Goal: Task Accomplishment & Management: Use online tool/utility

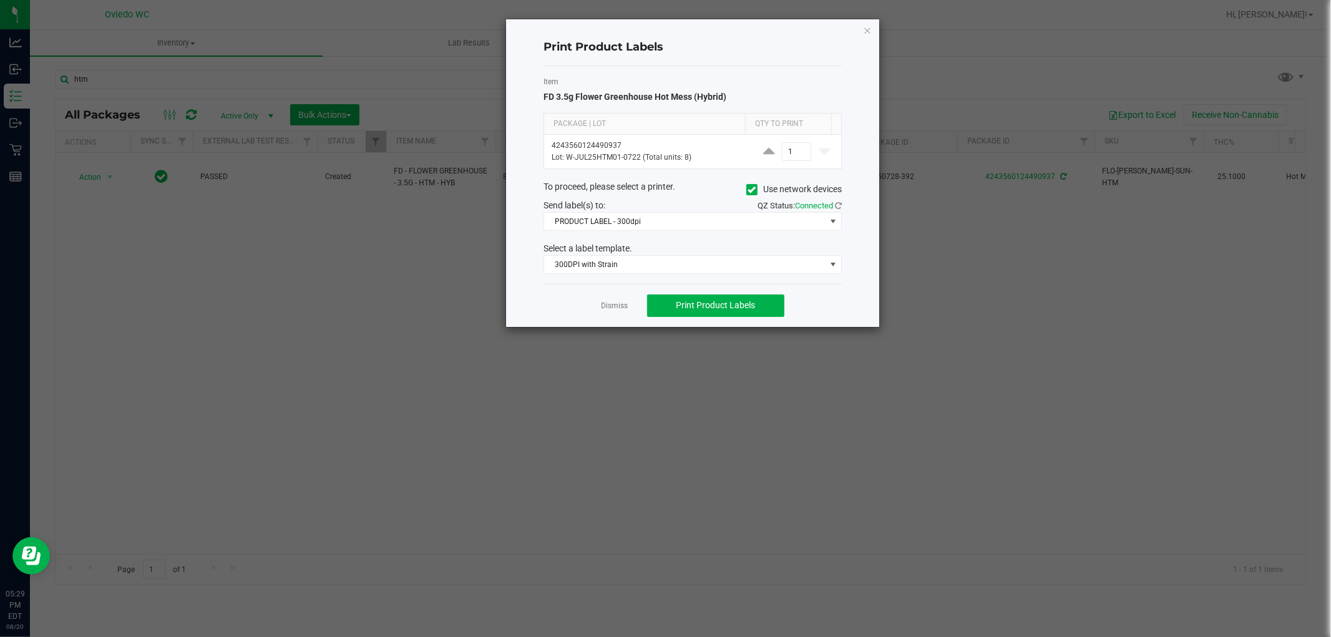
click at [608, 315] on div "Dismiss Print Product Labels" at bounding box center [693, 305] width 298 height 43
click at [612, 306] on link "Dismiss" at bounding box center [615, 306] width 27 height 11
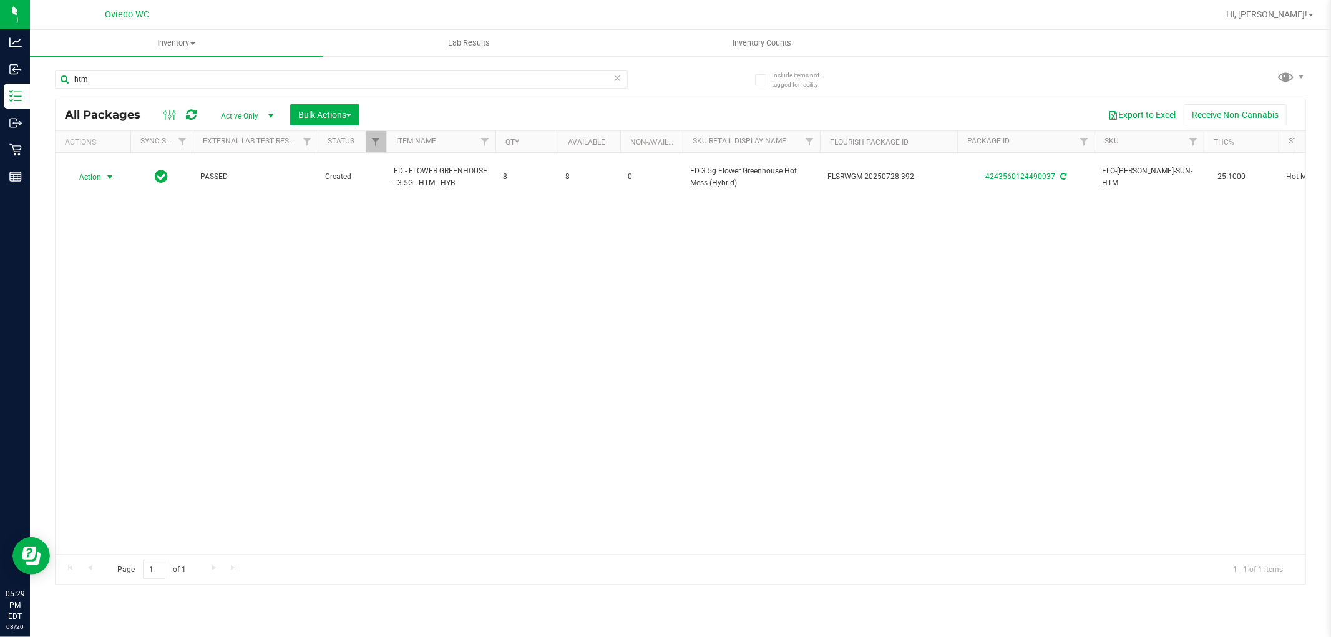
click at [414, 408] on div "Action Action Adjust qty Create package Edit attributes Global inventory Locate…" at bounding box center [681, 353] width 1250 height 401
click at [97, 83] on input "htm" at bounding box center [341, 79] width 573 height 19
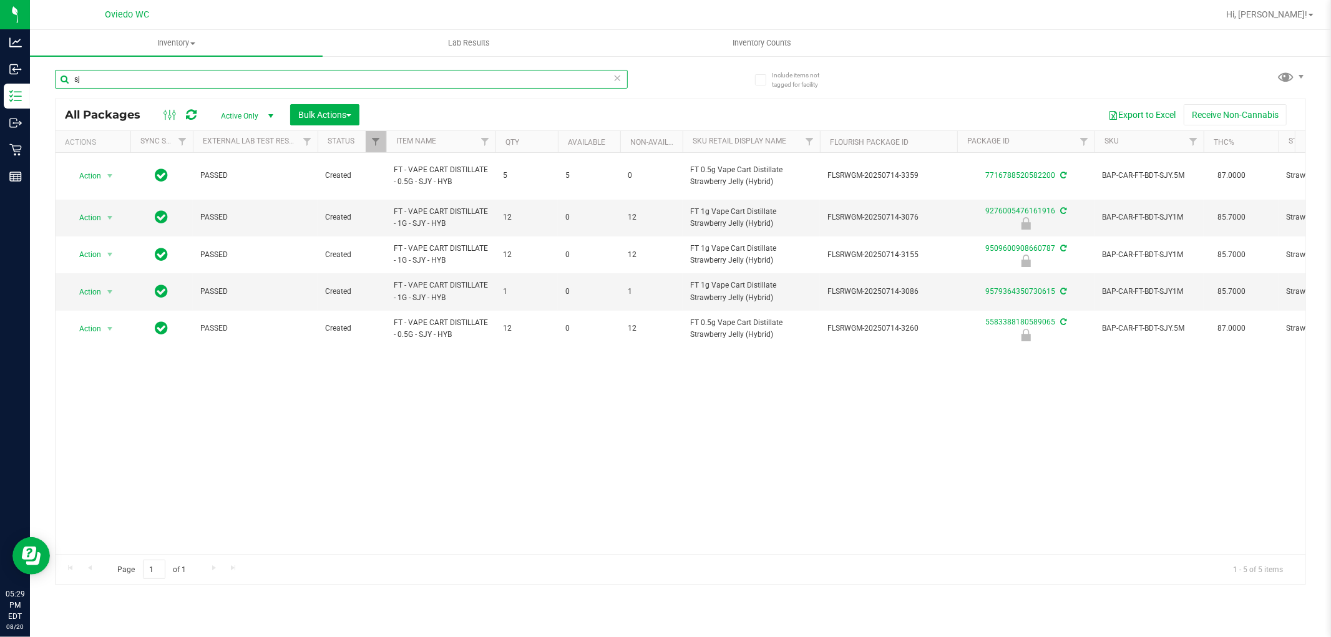
type input "s"
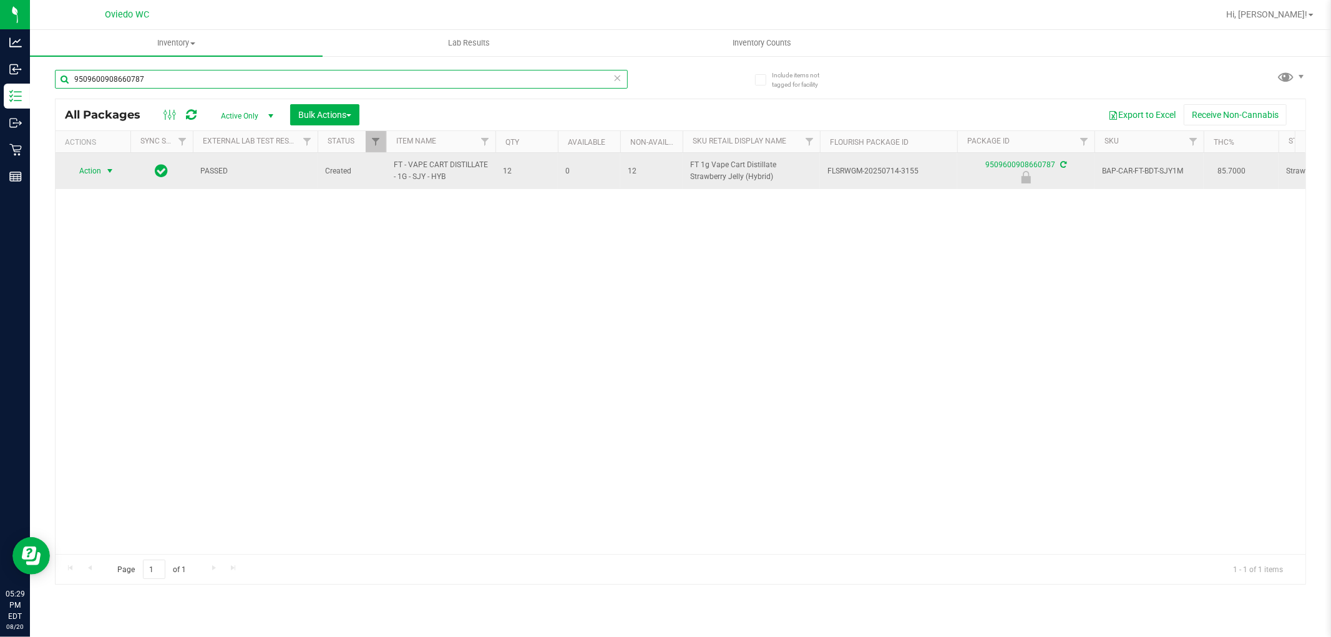
type input "9509600908660787"
click at [81, 171] on span "Action" at bounding box center [85, 170] width 34 height 17
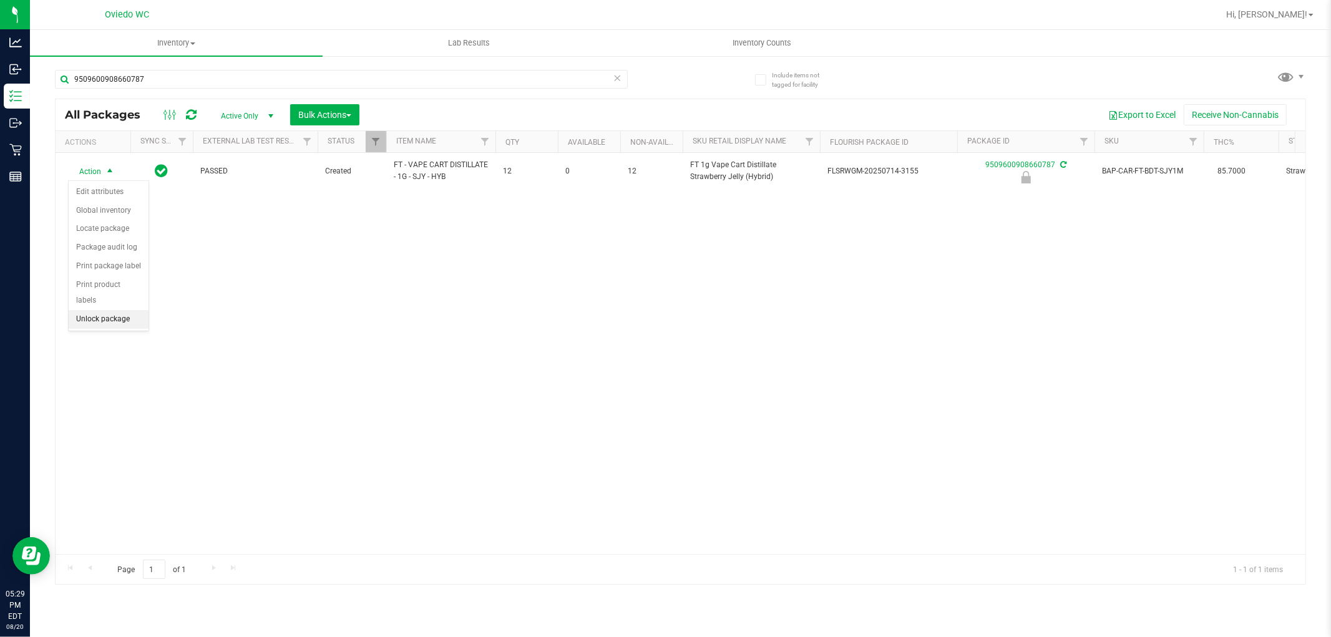
click at [83, 315] on li "Unlock package" at bounding box center [109, 319] width 80 height 19
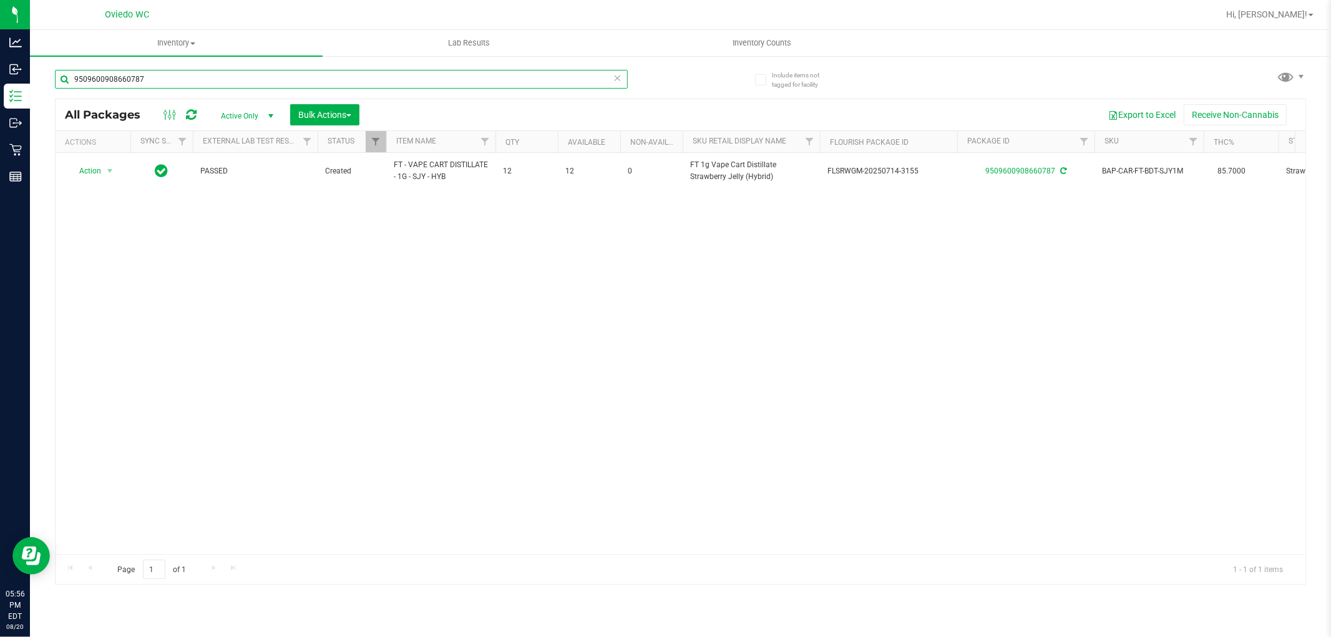
click at [220, 79] on input "9509600908660787" at bounding box center [341, 79] width 573 height 19
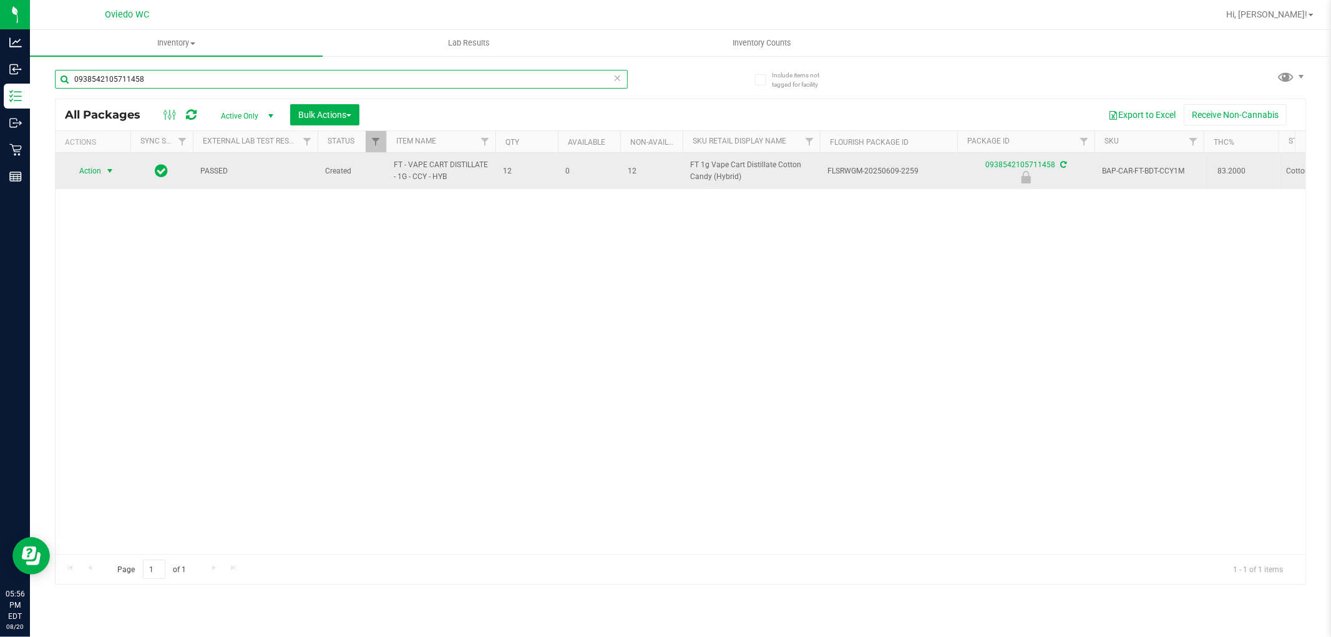
type input "0938542105711458"
click at [109, 169] on span "select" at bounding box center [110, 171] width 10 height 10
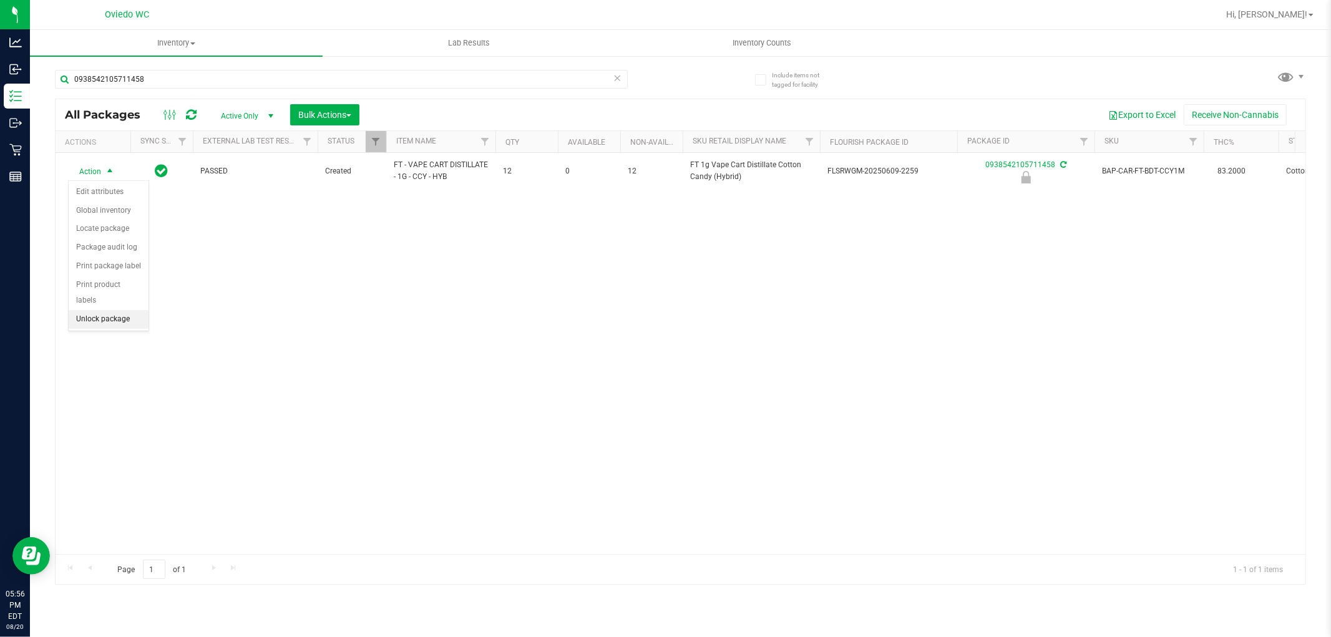
click at [108, 315] on li "Unlock package" at bounding box center [109, 319] width 80 height 19
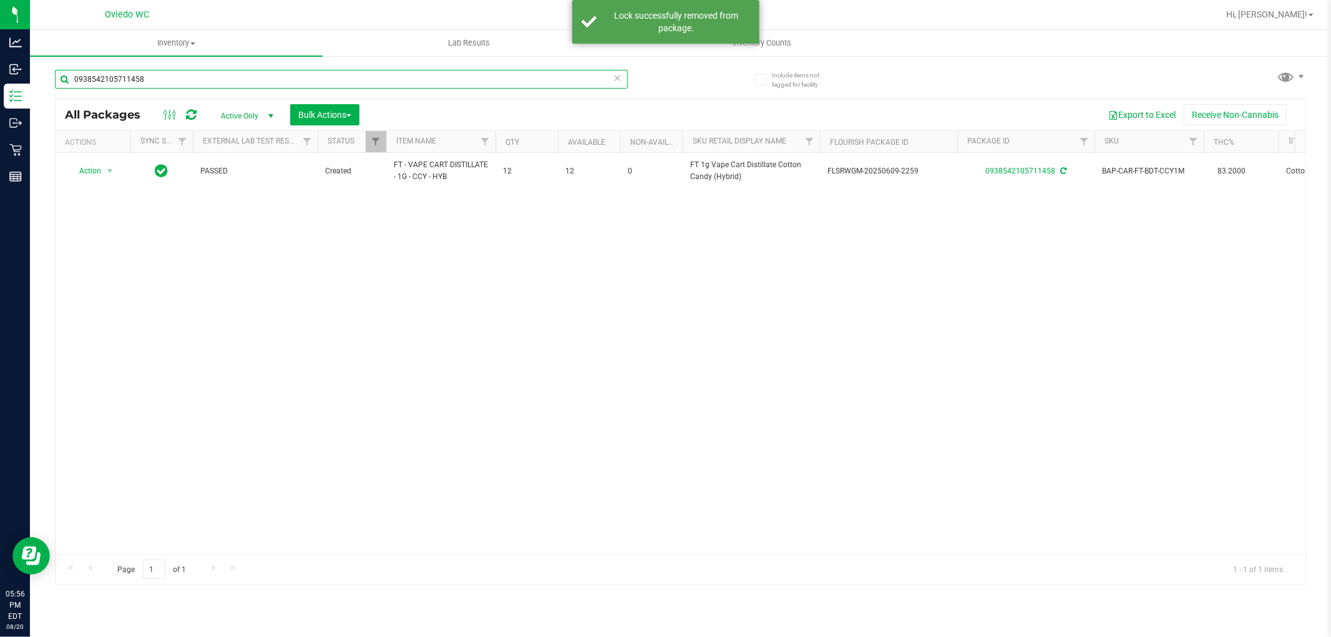
click at [179, 76] on input "0938542105711458" at bounding box center [341, 79] width 573 height 19
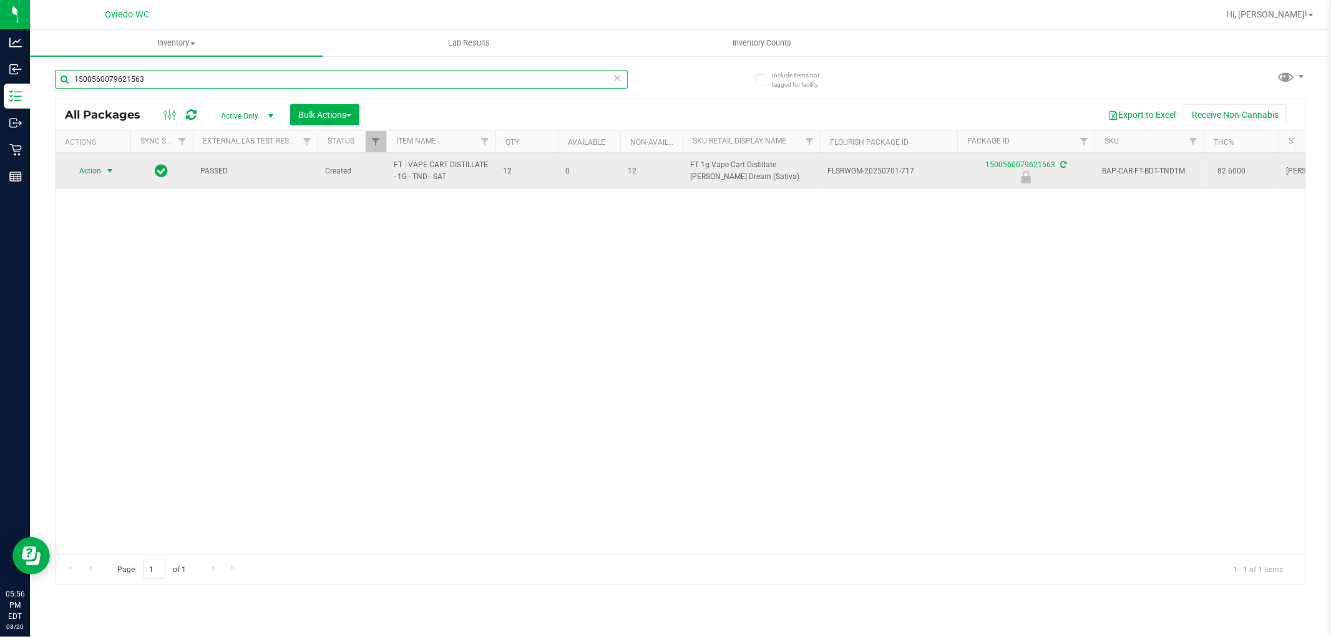
type input "1500560079621563"
click at [109, 175] on span "select" at bounding box center [110, 171] width 10 height 10
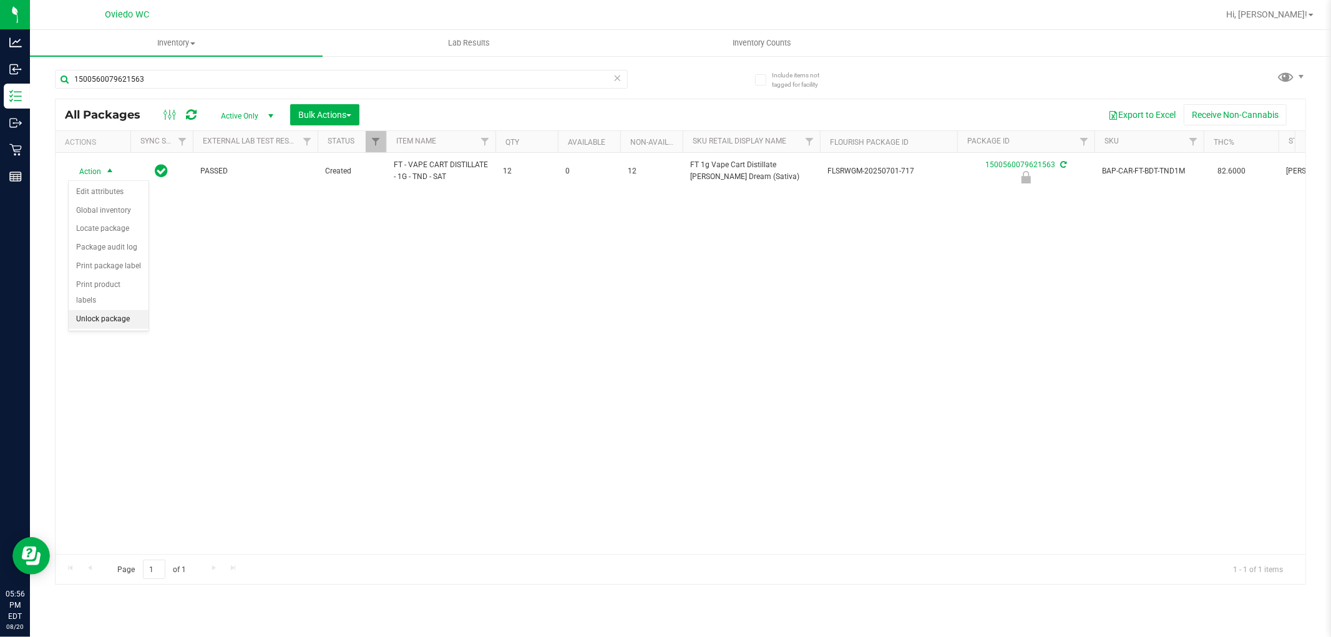
click at [119, 319] on li "Unlock package" at bounding box center [109, 319] width 80 height 19
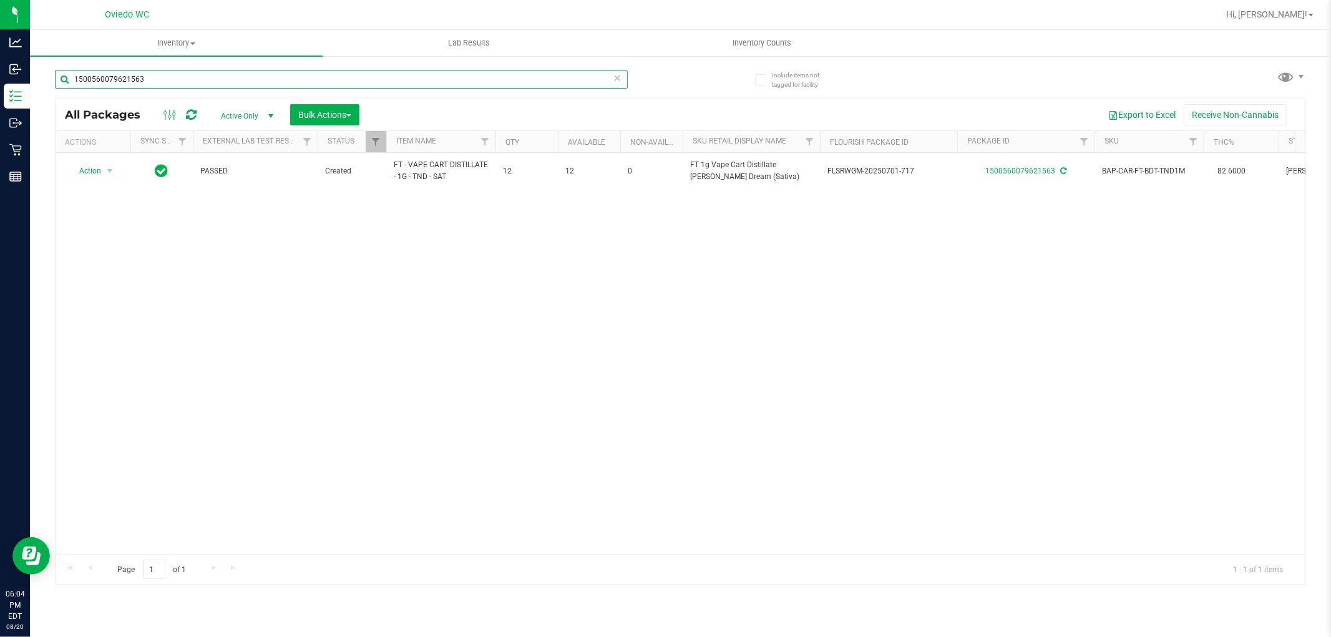
click at [204, 81] on input "1500560079621563" at bounding box center [341, 79] width 573 height 19
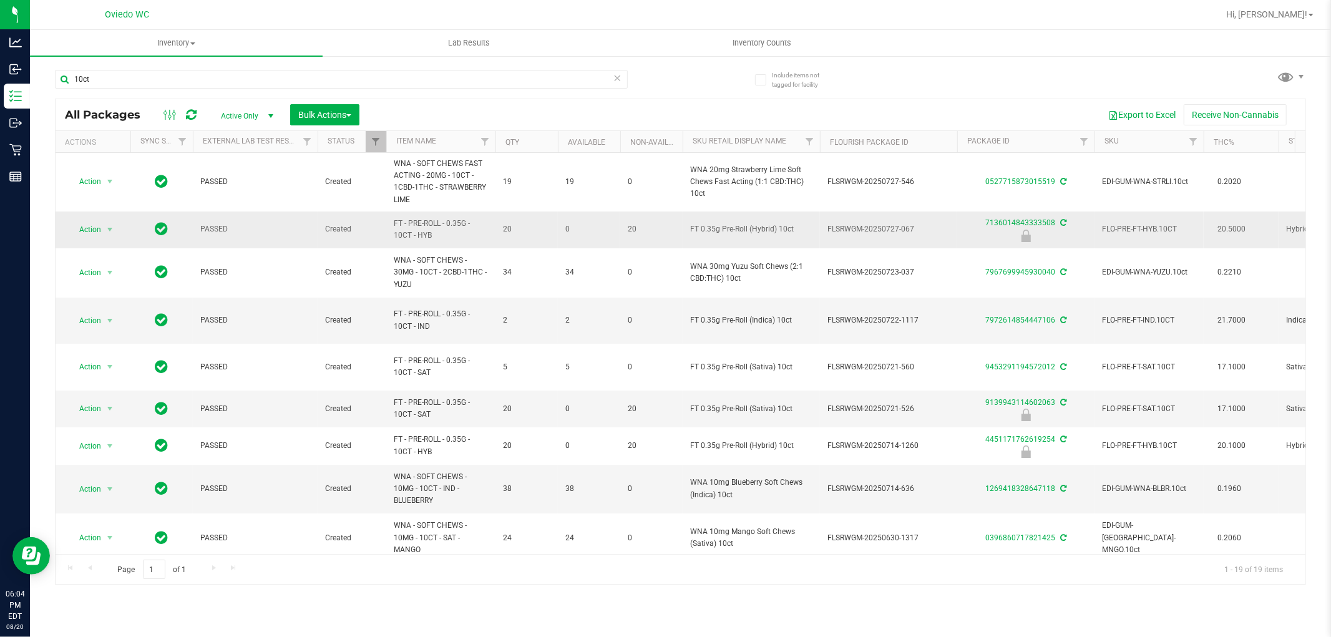
click at [399, 229] on span "FT - PRE-ROLL - 0.35G - 10CT - HYB" at bounding box center [441, 230] width 94 height 24
copy tr "FT - PRE-ROLL - 0.35G - 10CT - HYB"
click at [379, 74] on input "10ct" at bounding box center [341, 79] width 573 height 19
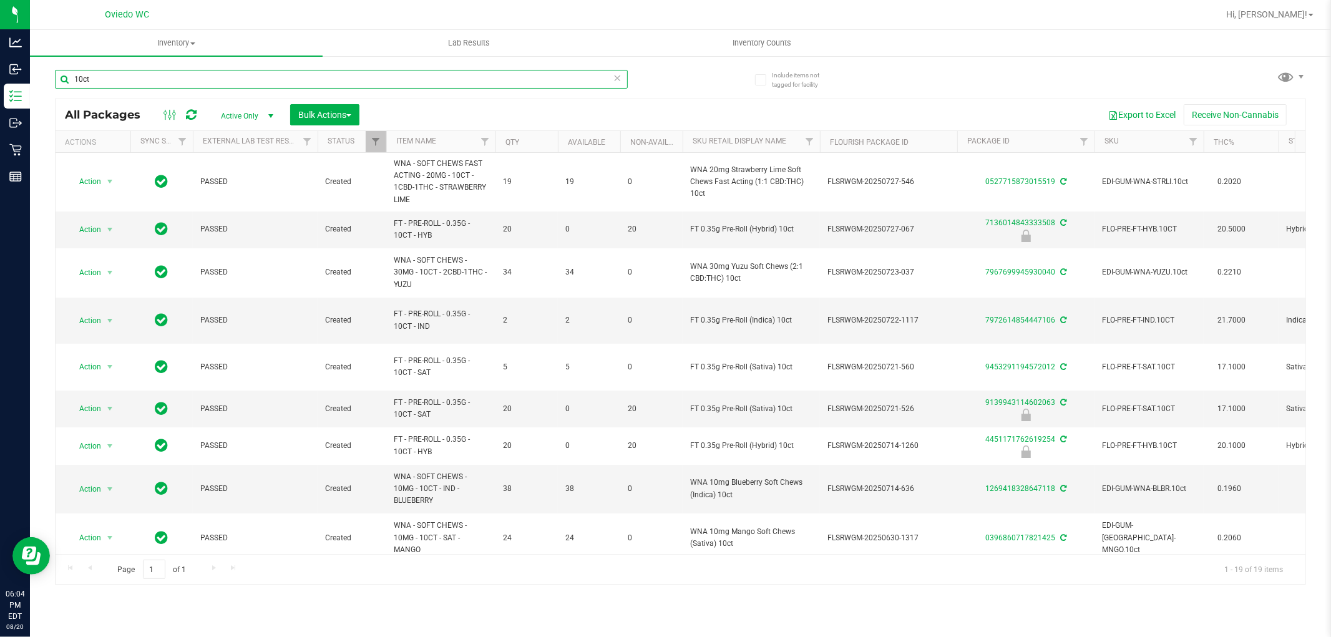
click at [379, 74] on input "10ct" at bounding box center [341, 79] width 573 height 19
paste input "FT - PRE-ROLL - 0.35G - 10CT - HYB"
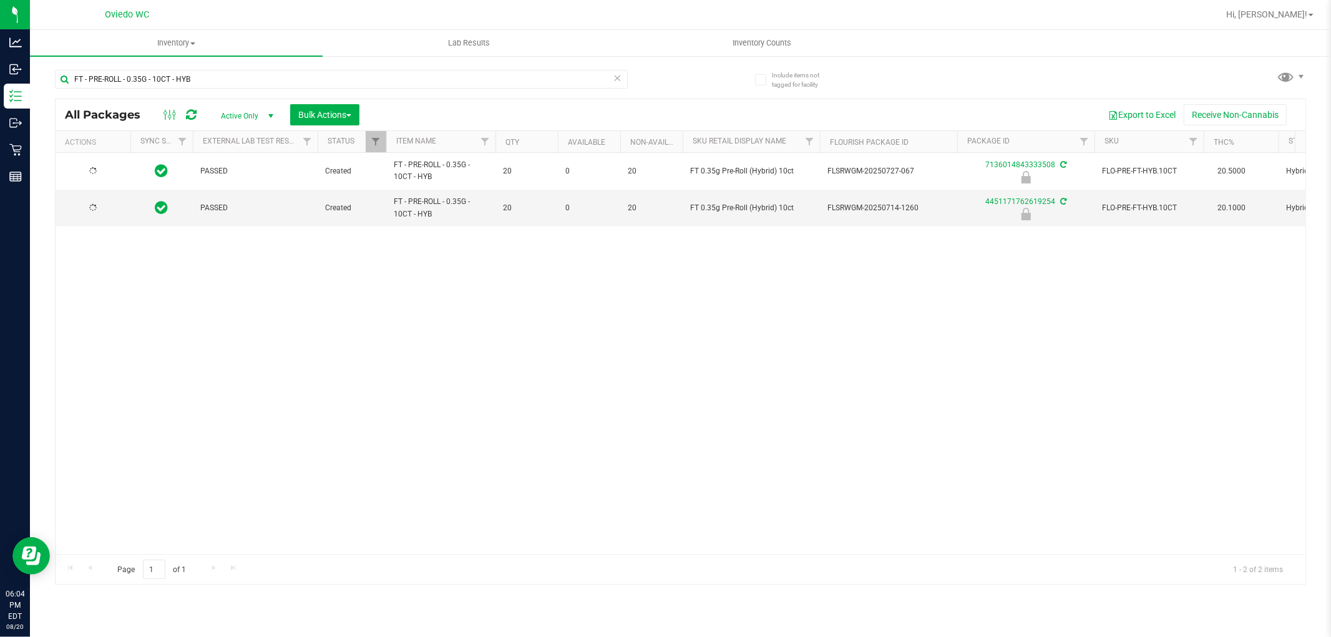
click at [677, 78] on div "FT - PRE-ROLL - 0.35G - 10CT - HYB" at bounding box center [368, 79] width 626 height 40
click at [411, 80] on input "FT - PRE-ROLL - 0.35G - 10CT - HYB" at bounding box center [341, 79] width 573 height 19
type input "F"
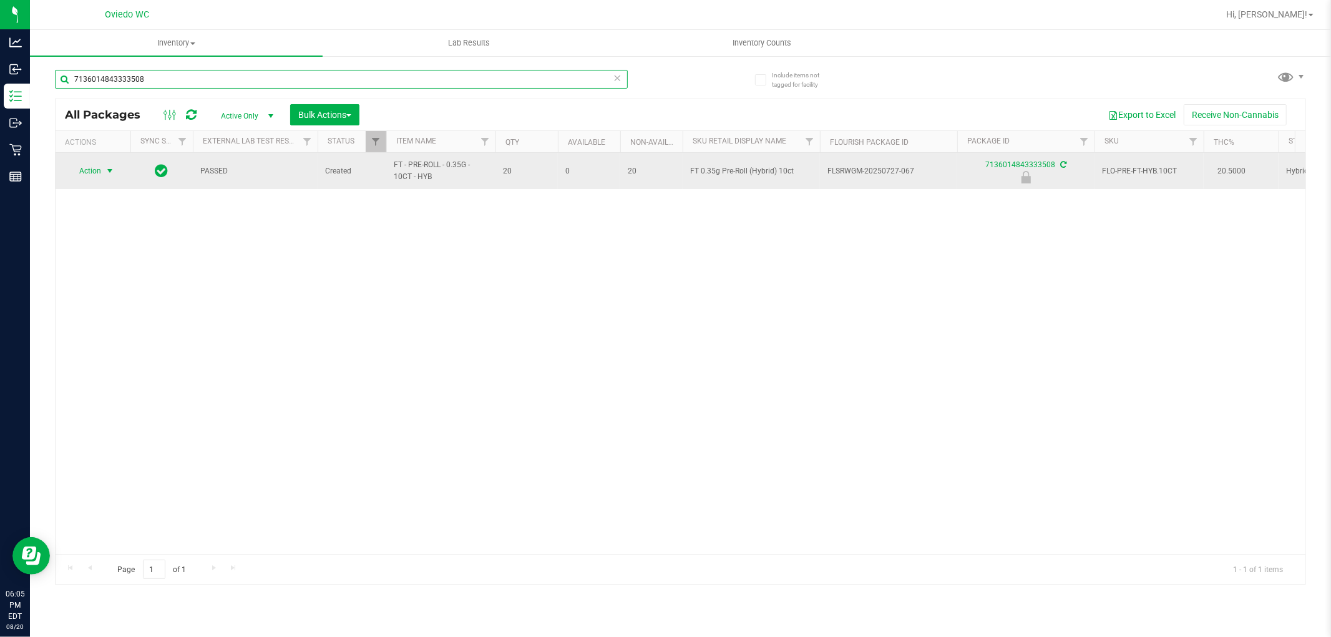
type input "7136014843333508"
click at [114, 172] on span "select" at bounding box center [110, 171] width 10 height 10
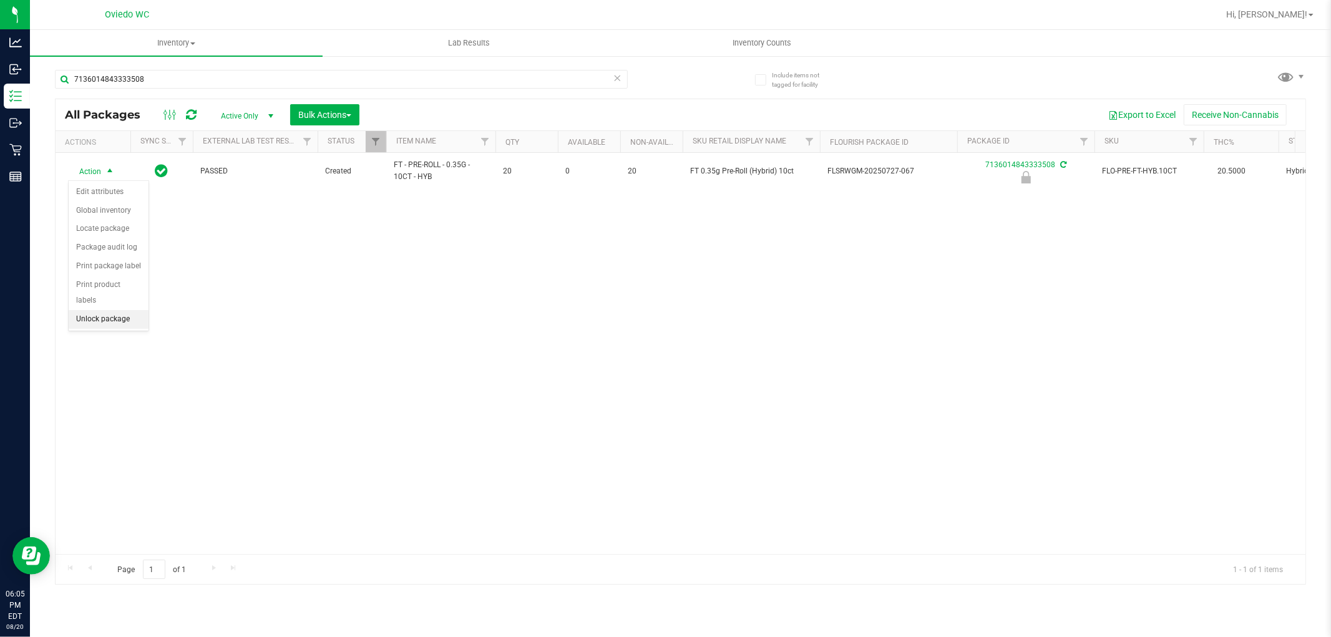
click at [107, 322] on li "Unlock package" at bounding box center [109, 319] width 80 height 19
